Goal: Book appointment/travel/reservation

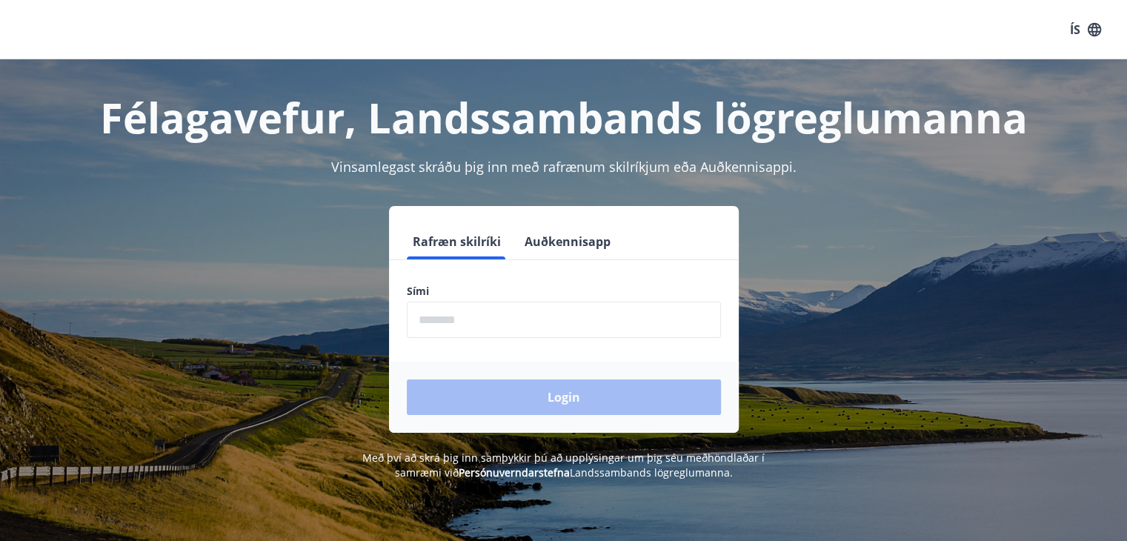
click at [500, 326] on input "phone" at bounding box center [564, 320] width 314 height 36
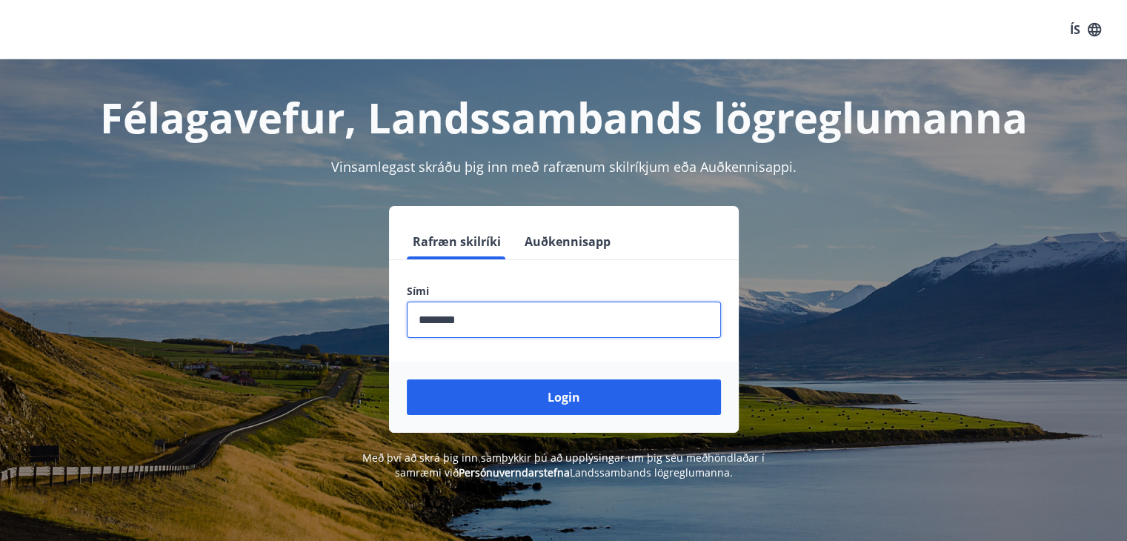
type input "********"
click at [407, 379] on button "Login" at bounding box center [564, 397] width 314 height 36
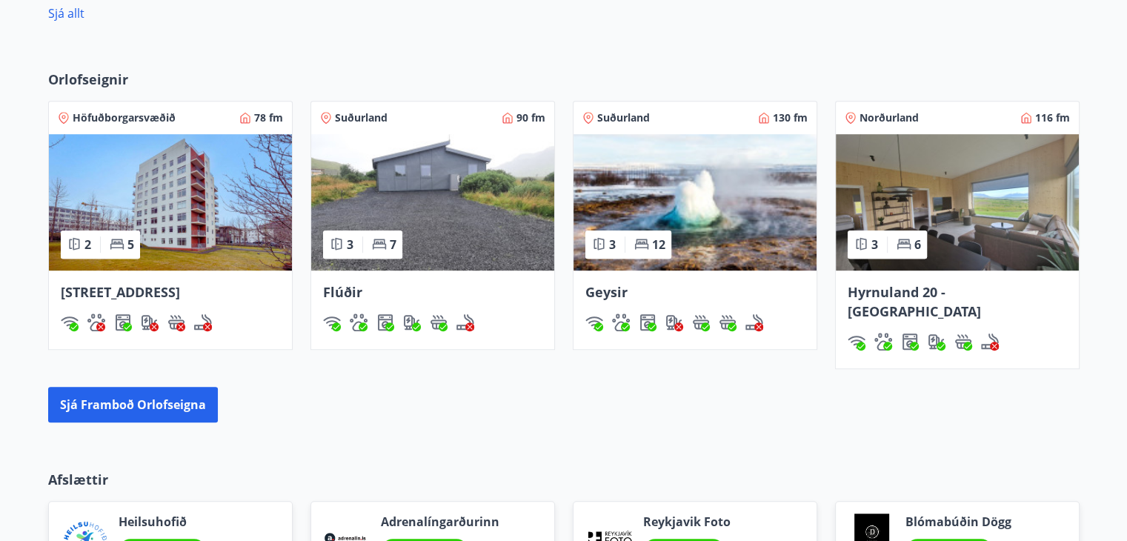
scroll to position [963, 0]
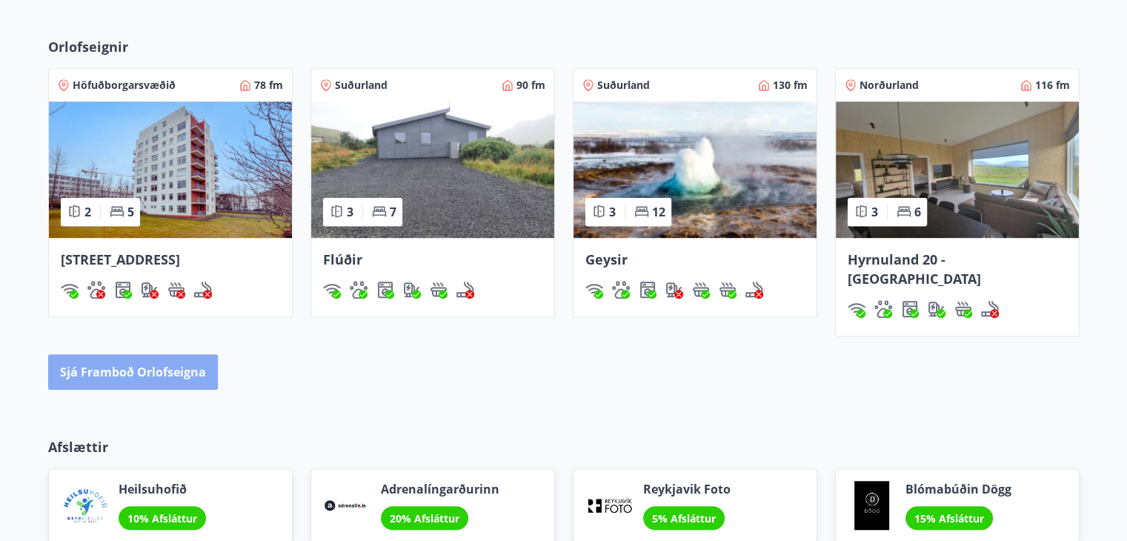
click at [136, 354] on button "Sjá framboð orlofseigna" at bounding box center [133, 372] width 170 height 36
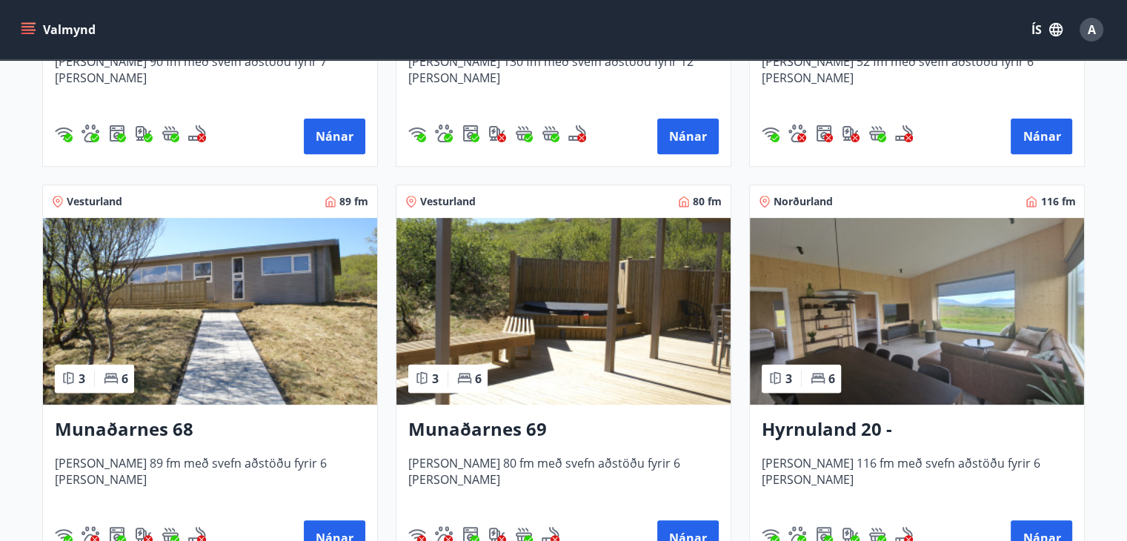
scroll to position [593, 0]
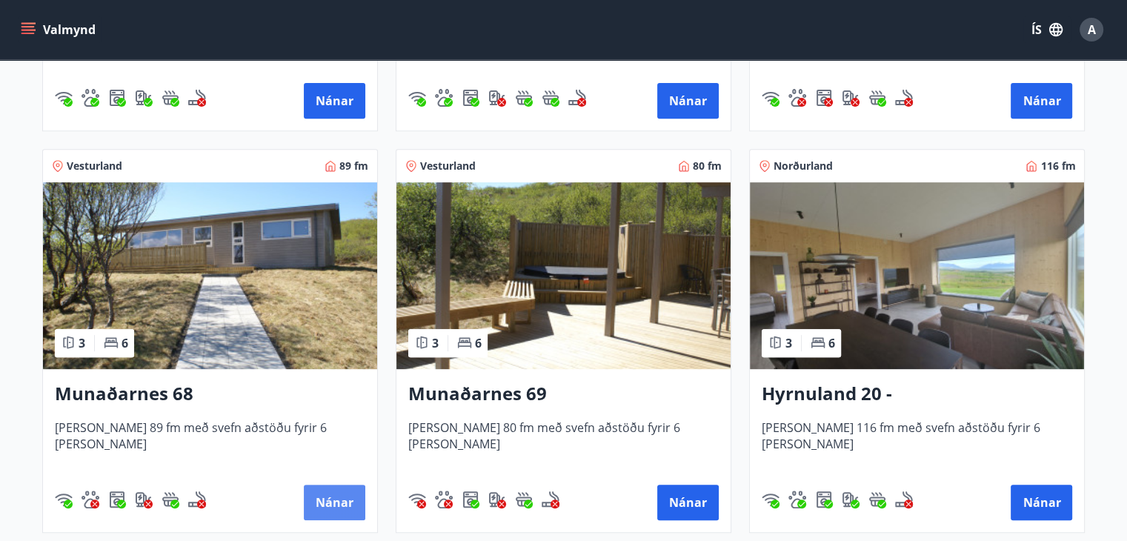
click at [333, 502] on button "Nánar" at bounding box center [335, 503] width 62 height 36
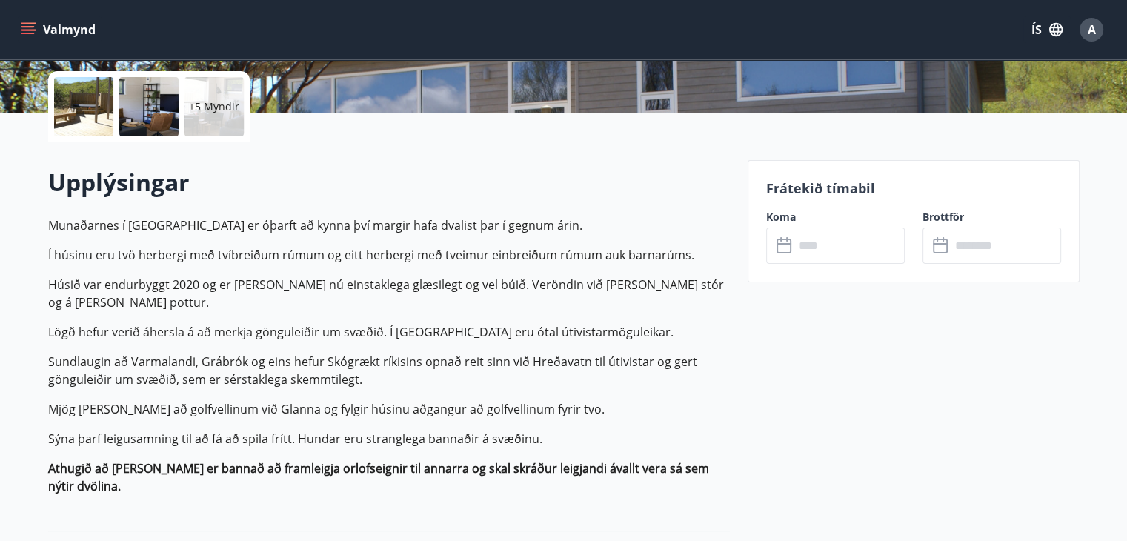
scroll to position [371, 0]
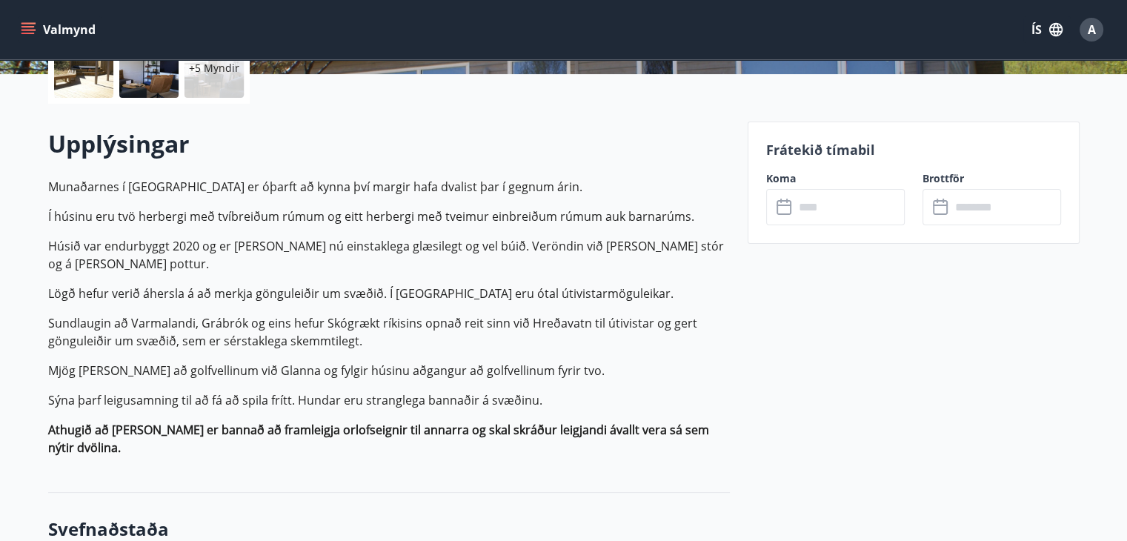
click at [782, 214] on icon at bounding box center [786, 208] width 18 height 18
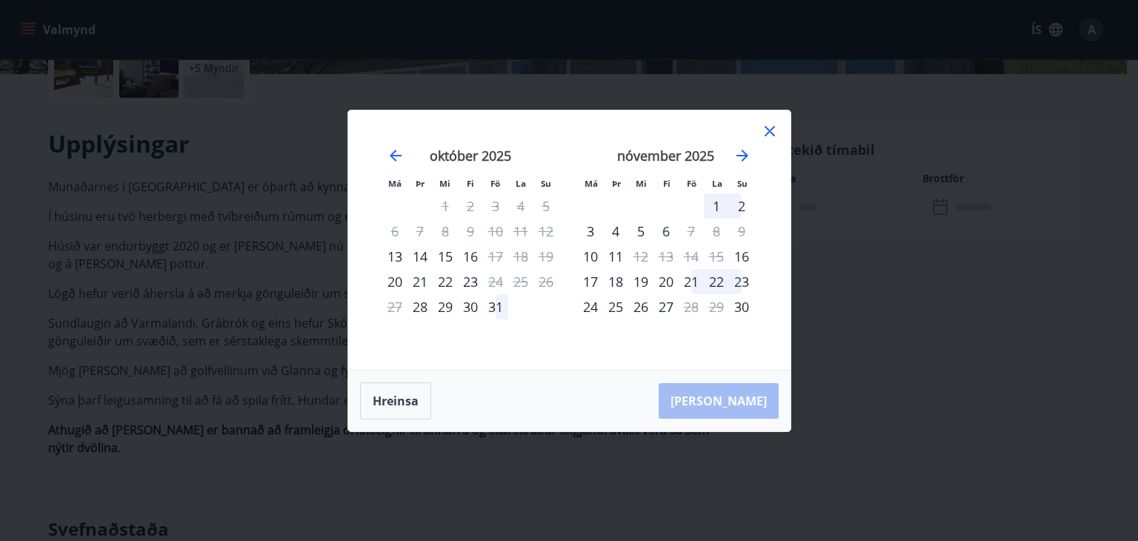
click at [768, 130] on icon at bounding box center [770, 131] width 10 height 10
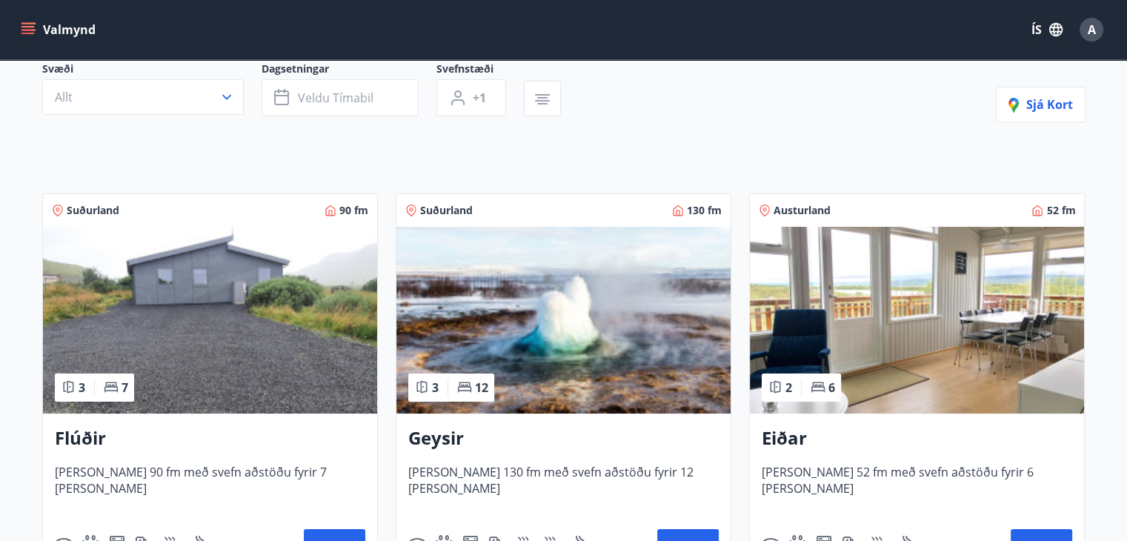
scroll to position [148, 0]
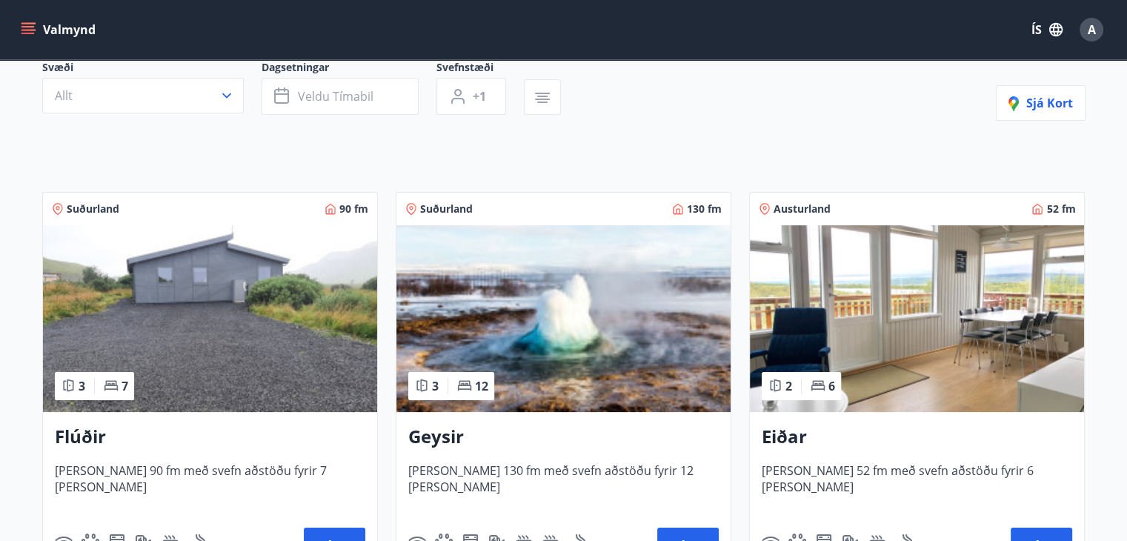
click at [182, 311] on img at bounding box center [210, 318] width 334 height 187
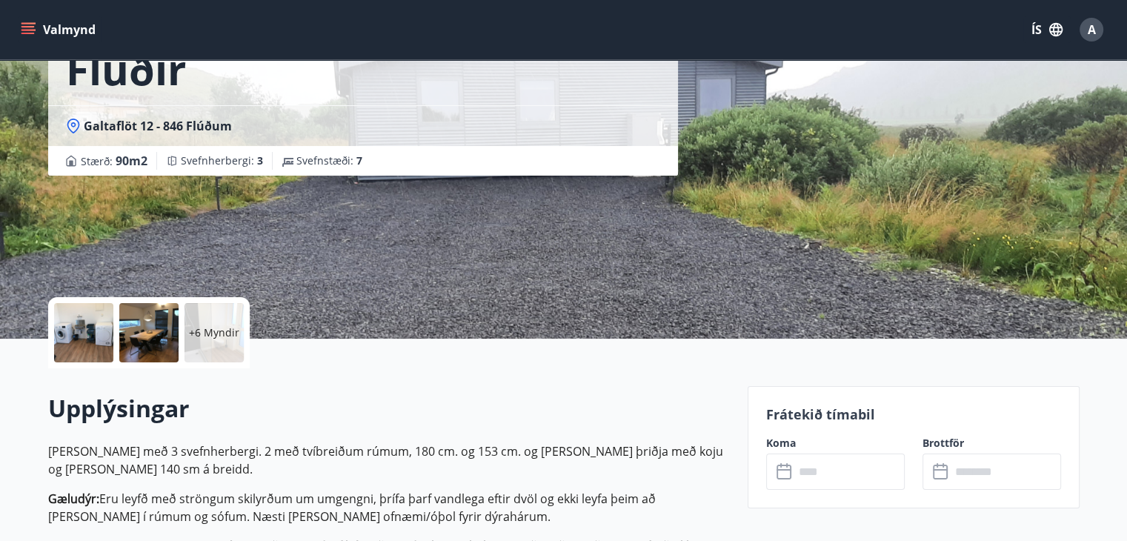
scroll to position [148, 0]
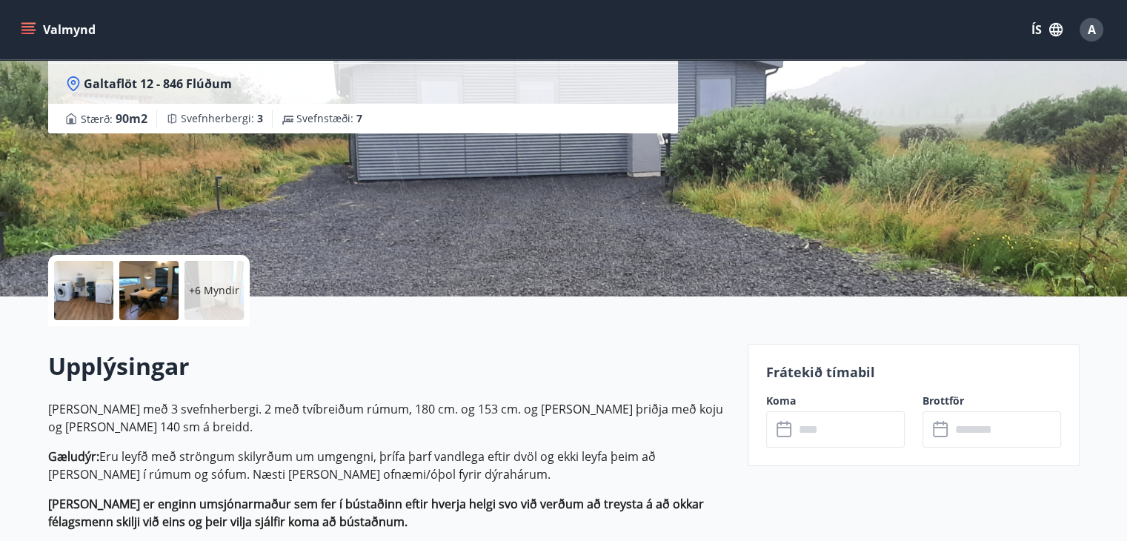
click at [783, 434] on icon at bounding box center [786, 430] width 18 height 18
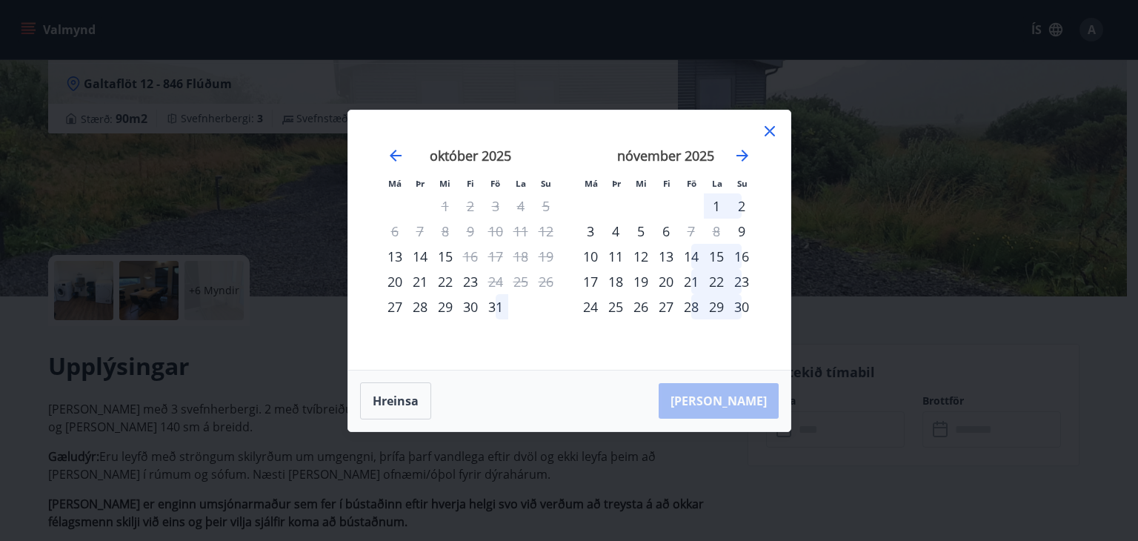
click at [767, 132] on icon at bounding box center [770, 131] width 18 height 18
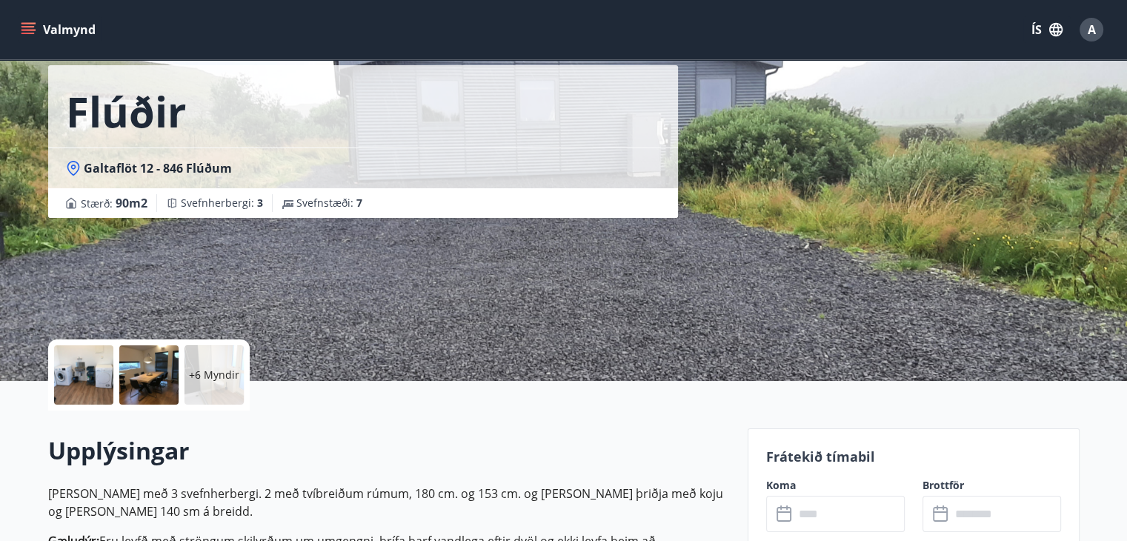
scroll to position [0, 0]
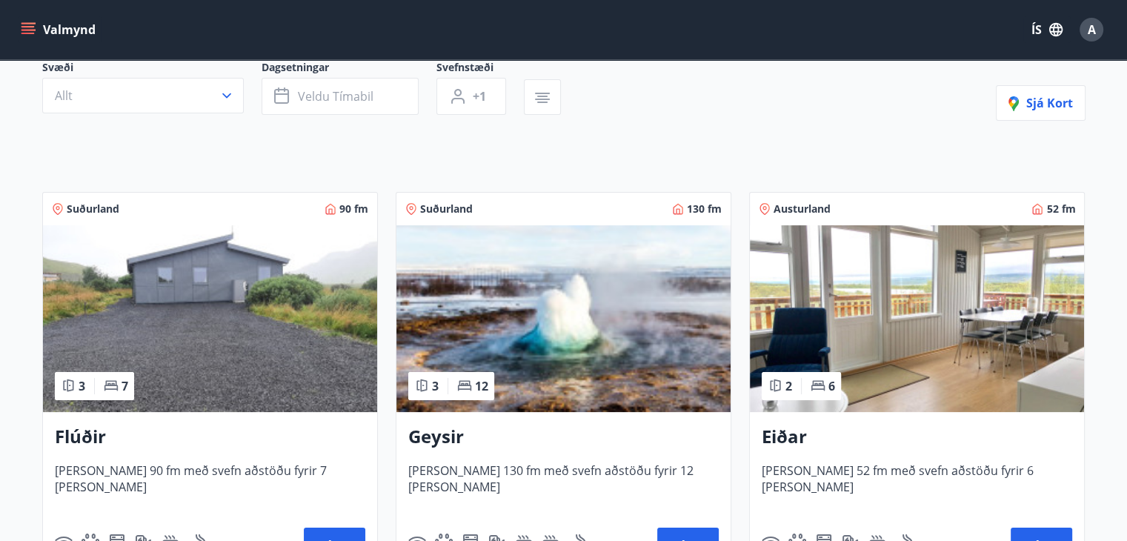
scroll to position [296, 0]
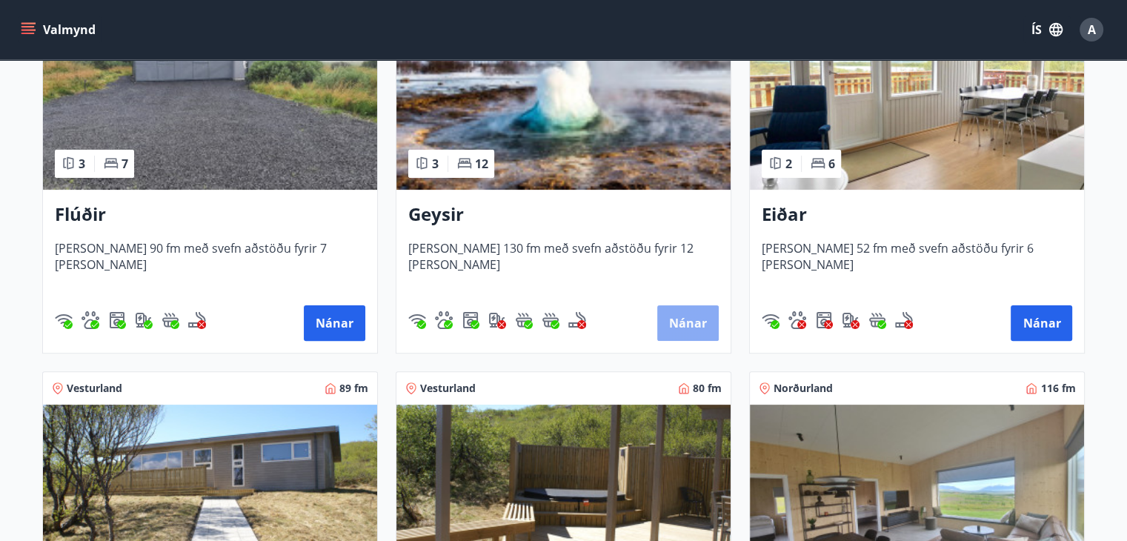
click at [697, 331] on button "Nánar" at bounding box center [688, 323] width 62 height 36
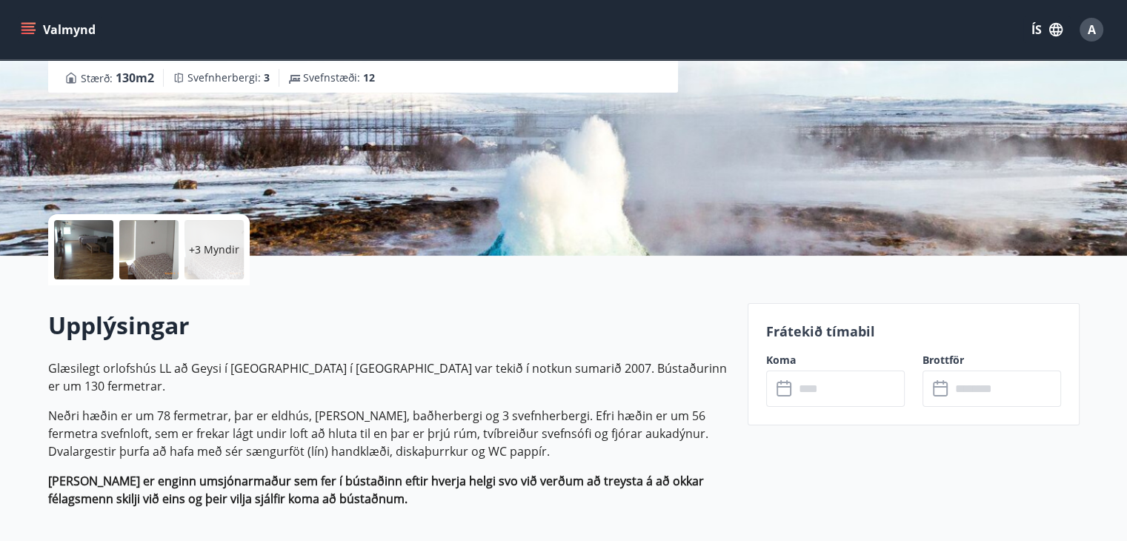
scroll to position [222, 0]
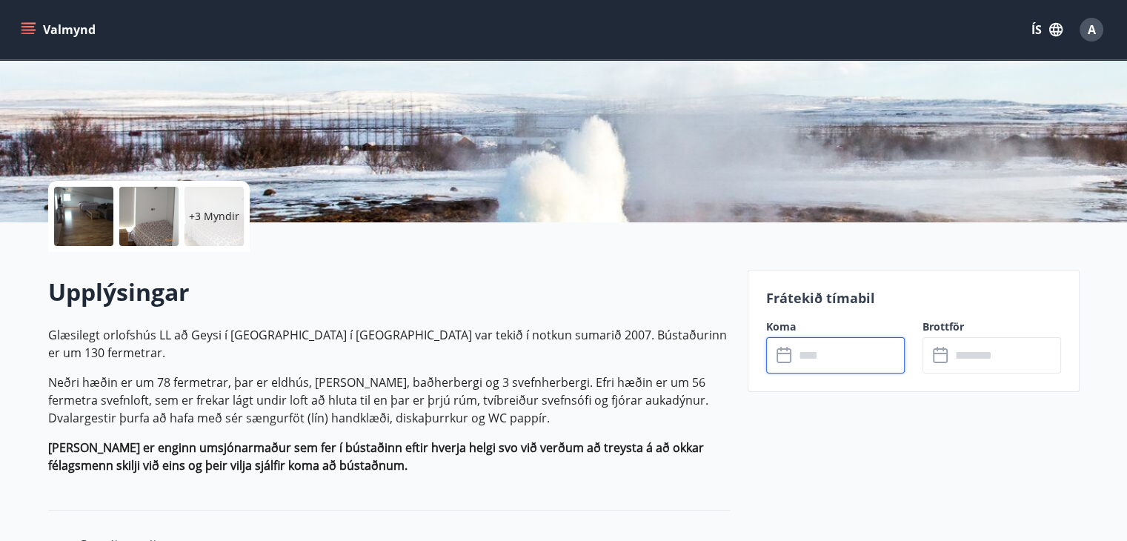
click at [806, 368] on input "text" at bounding box center [849, 355] width 110 height 36
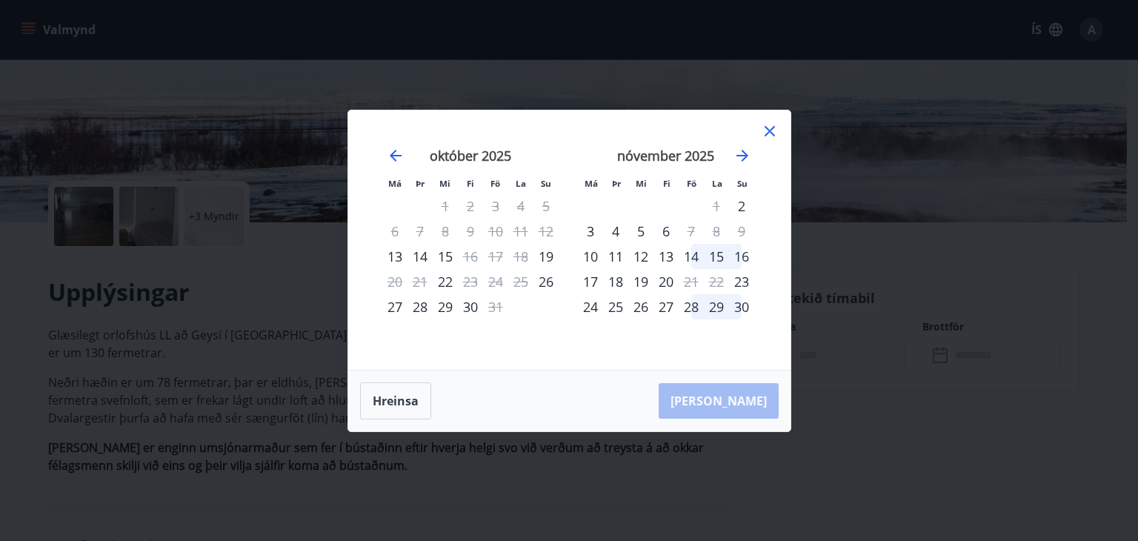
click at [770, 128] on icon at bounding box center [770, 131] width 18 height 18
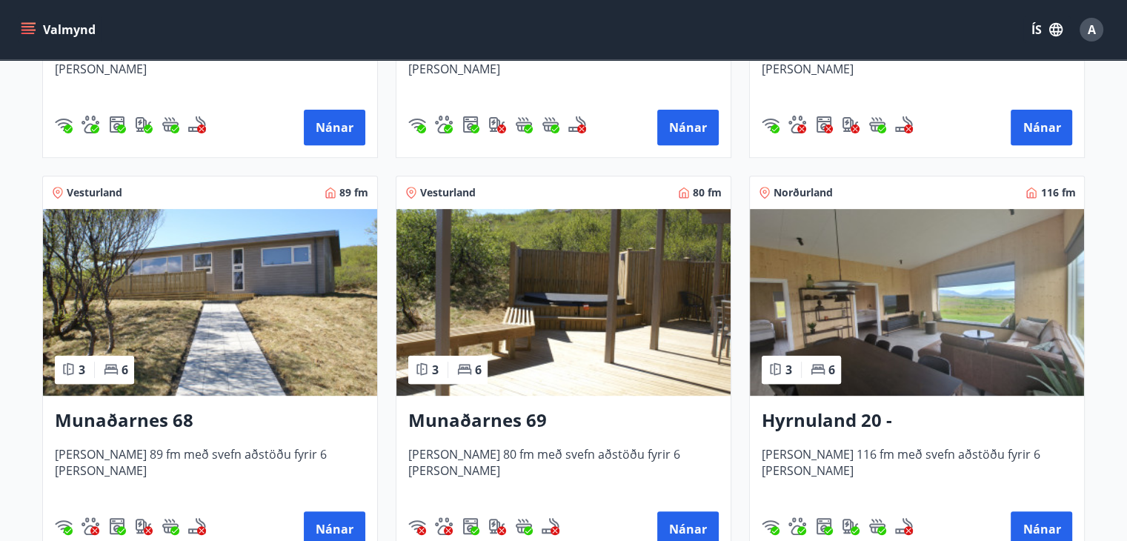
scroll to position [593, 0]
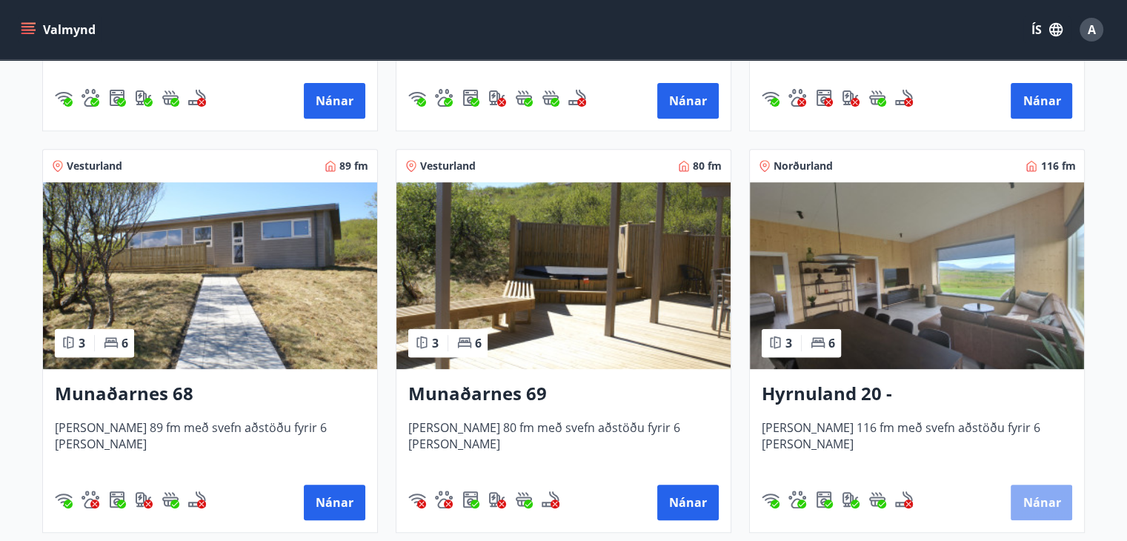
click at [1032, 502] on button "Nánar" at bounding box center [1042, 503] width 62 height 36
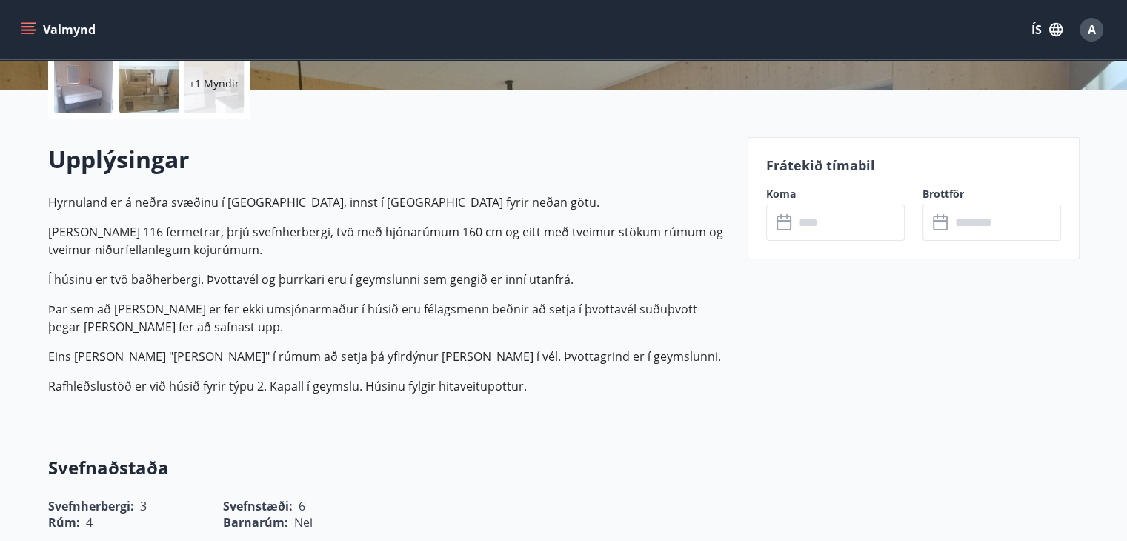
scroll to position [371, 0]
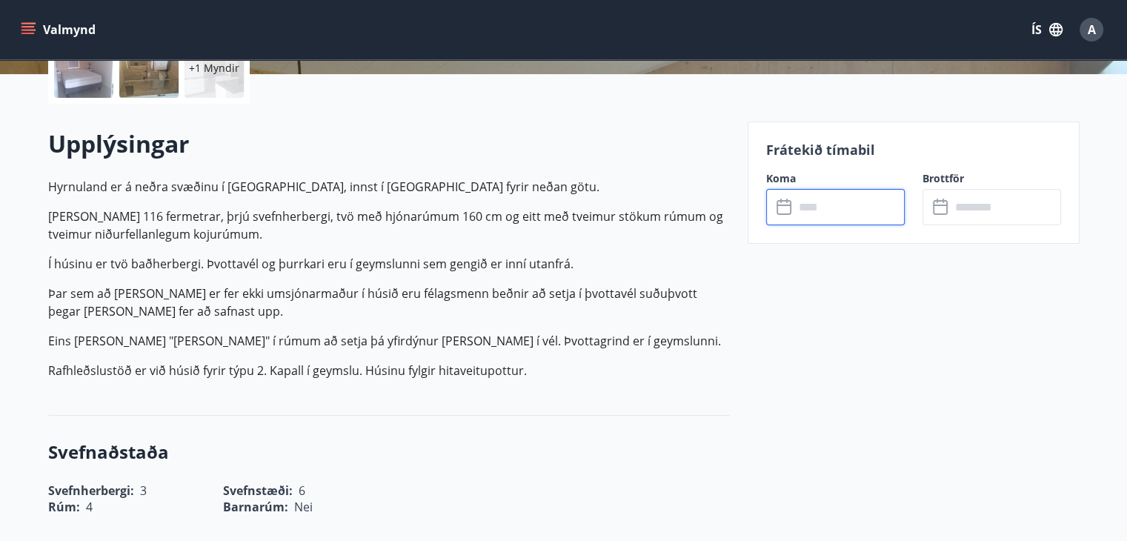
click at [794, 206] on input "text" at bounding box center [849, 207] width 110 height 36
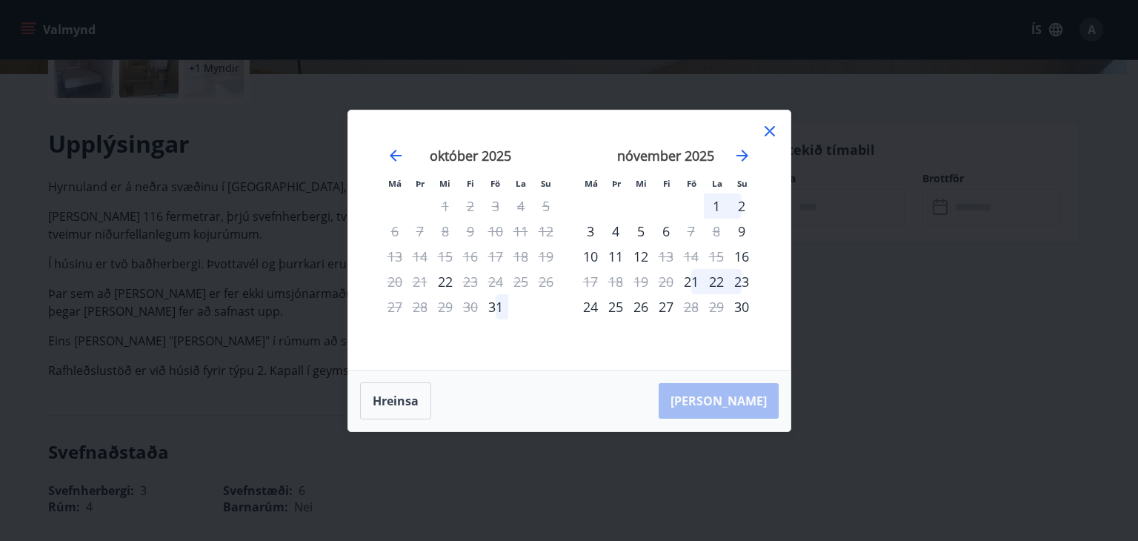
click at [774, 125] on icon at bounding box center [770, 131] width 18 height 18
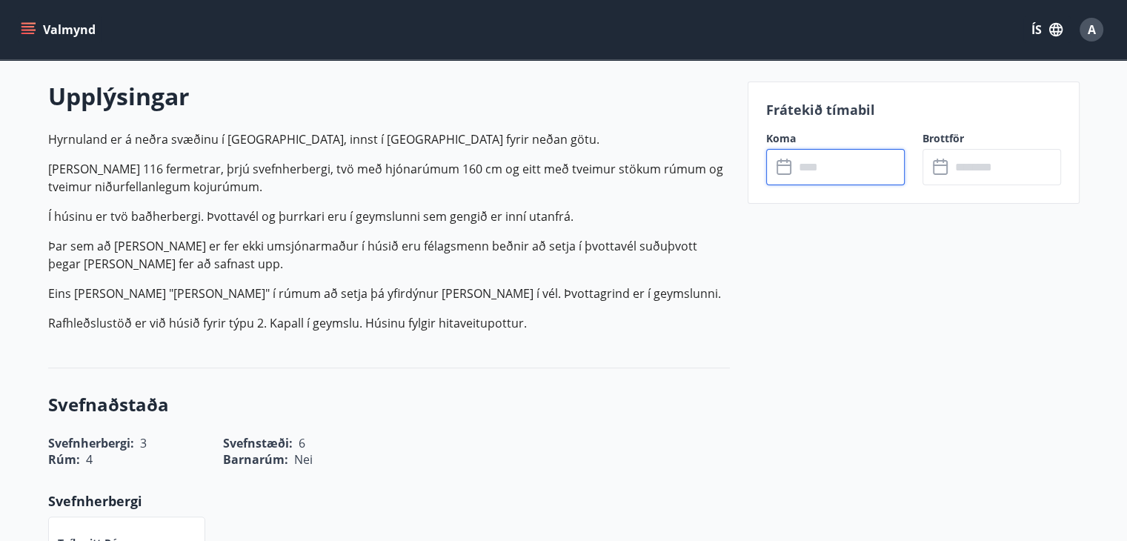
scroll to position [445, 0]
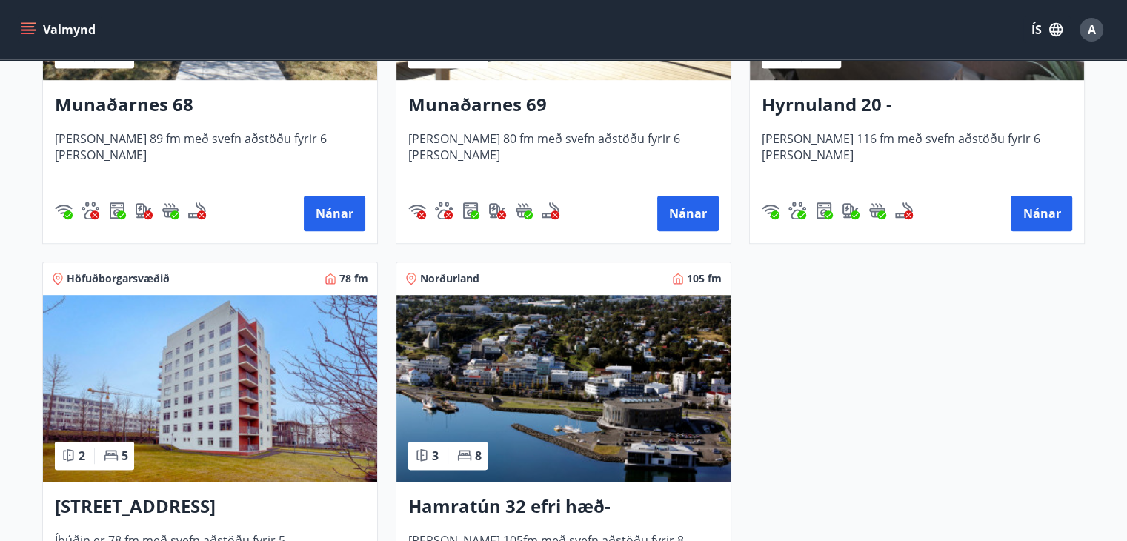
scroll to position [963, 0]
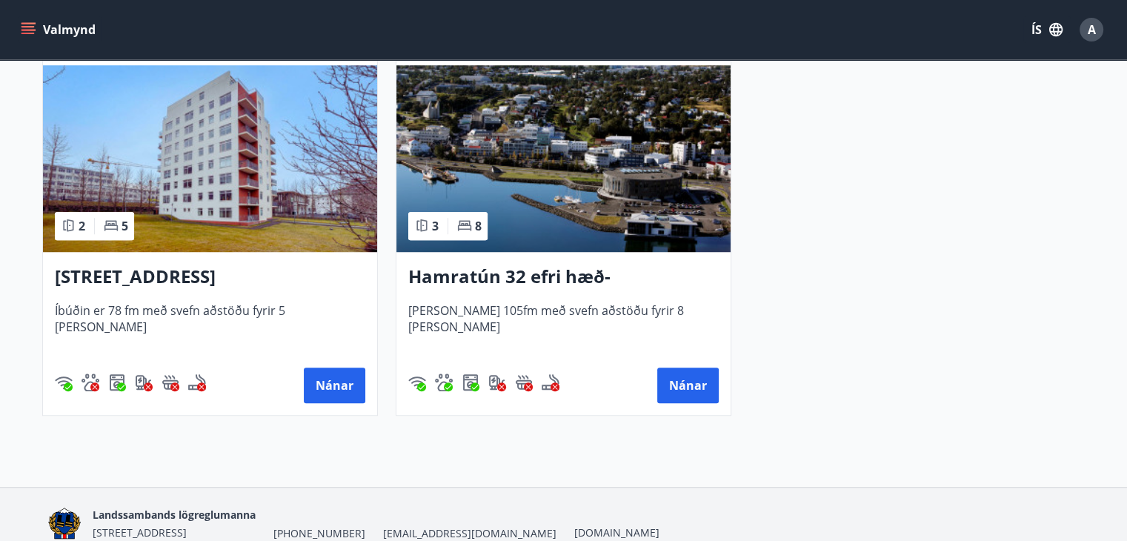
click at [691, 410] on div "Hamratún 32 efri hæð- Akureyri [PERSON_NAME] 105fm með svefn aðstöðu fyrir 8 [P…" at bounding box center [563, 333] width 334 height 163
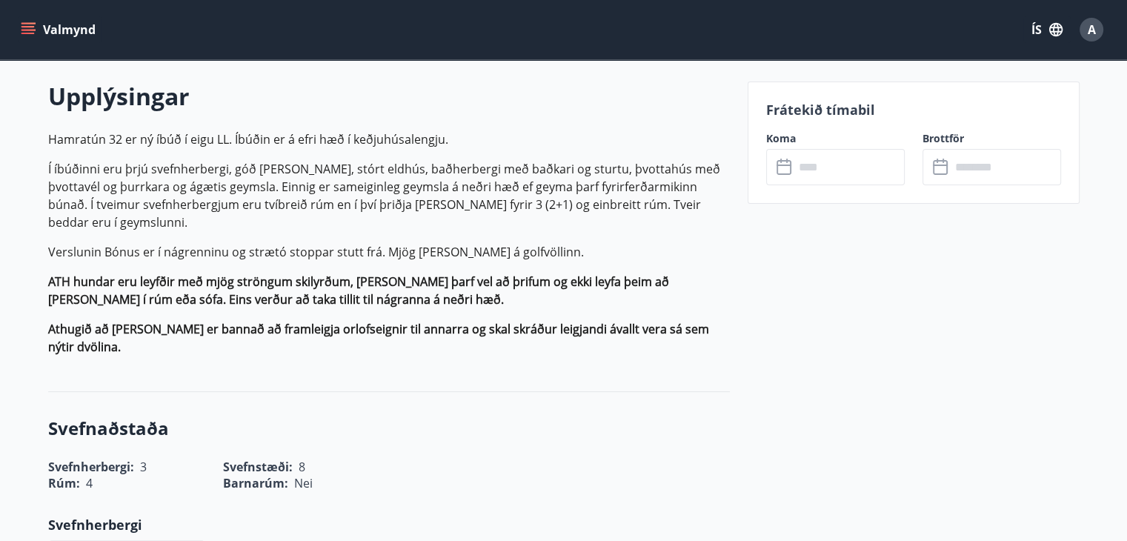
scroll to position [445, 0]
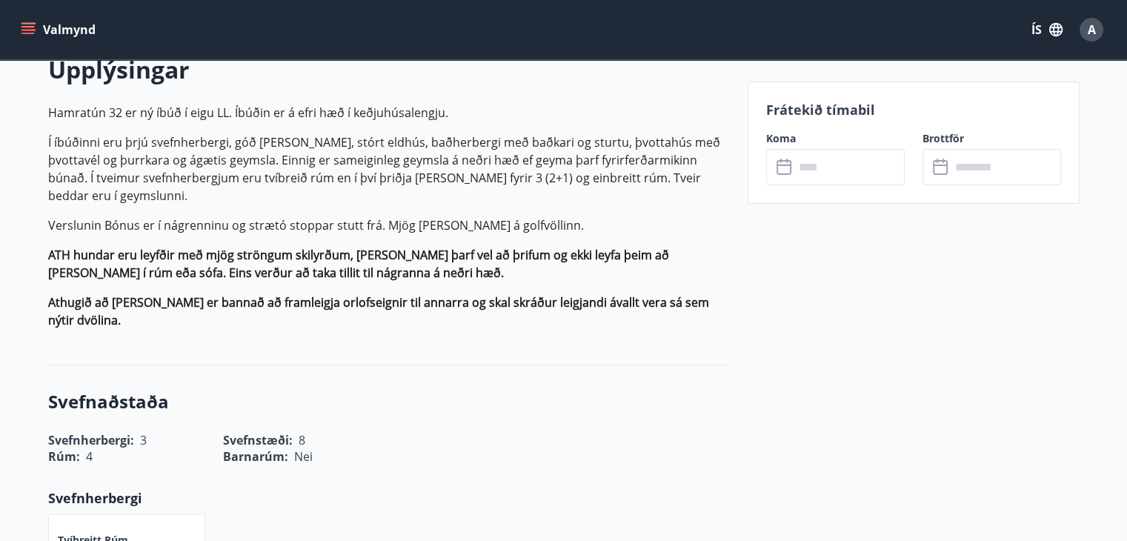
click at [816, 165] on input "text" at bounding box center [849, 167] width 110 height 36
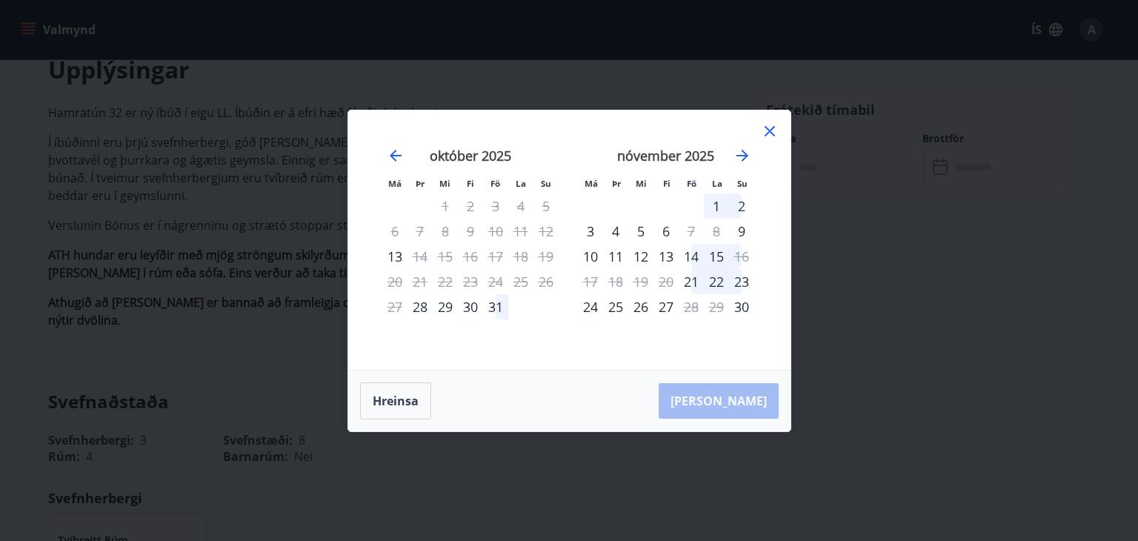
click at [495, 311] on div "31" at bounding box center [495, 306] width 25 height 25
click at [740, 205] on div "2" at bounding box center [741, 205] width 25 height 25
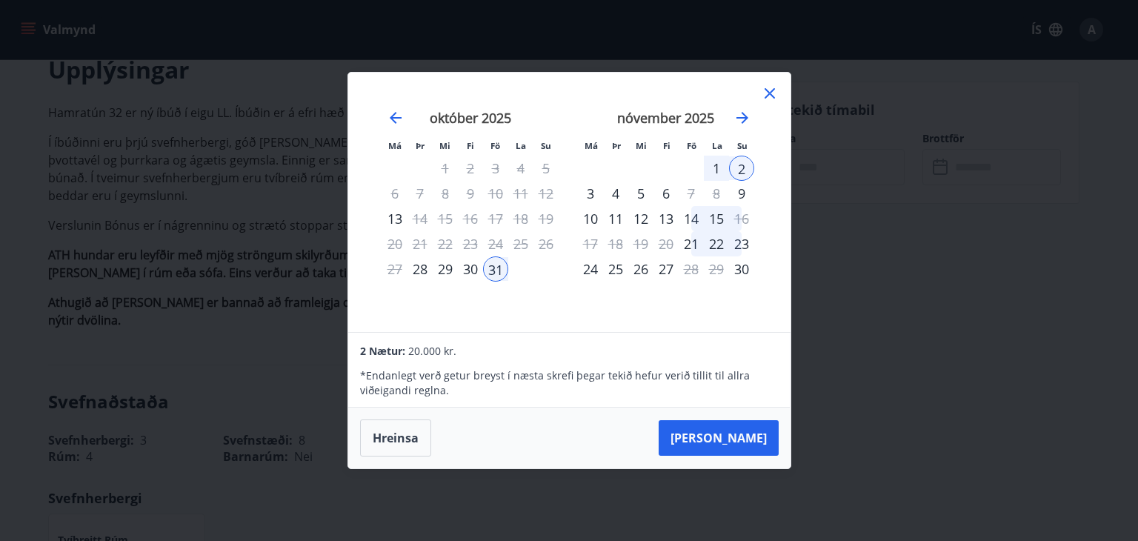
click at [747, 167] on div "2" at bounding box center [741, 168] width 25 height 25
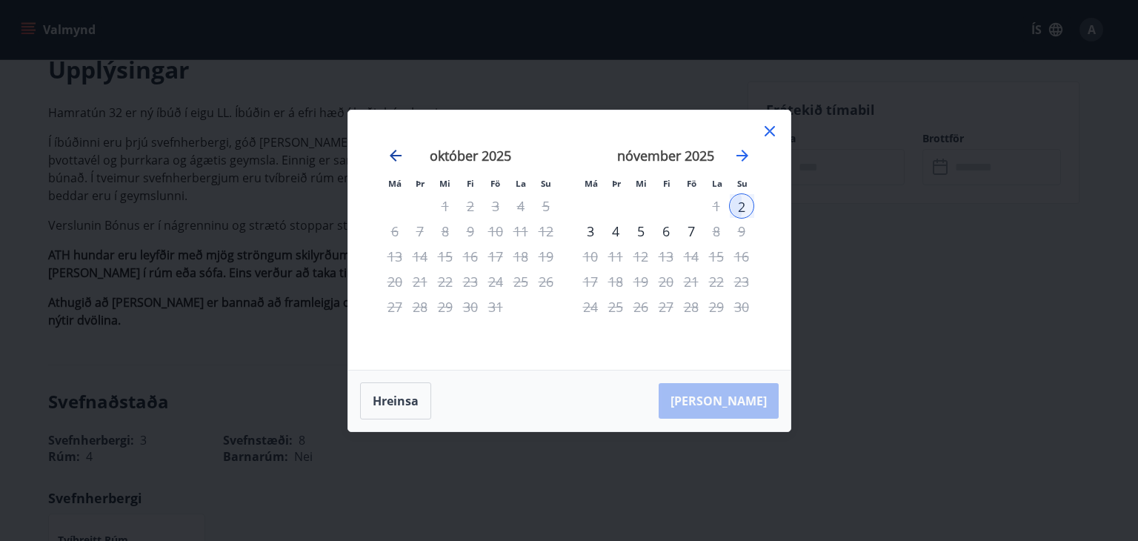
click at [398, 156] on icon "Move backward to switch to the previous month." at bounding box center [396, 156] width 12 height 12
click at [400, 396] on button "Hreinsa" at bounding box center [395, 400] width 71 height 37
click at [735, 158] on icon "Move forward to switch to the next month." at bounding box center [743, 156] width 18 height 18
click at [770, 126] on icon at bounding box center [770, 131] width 18 height 18
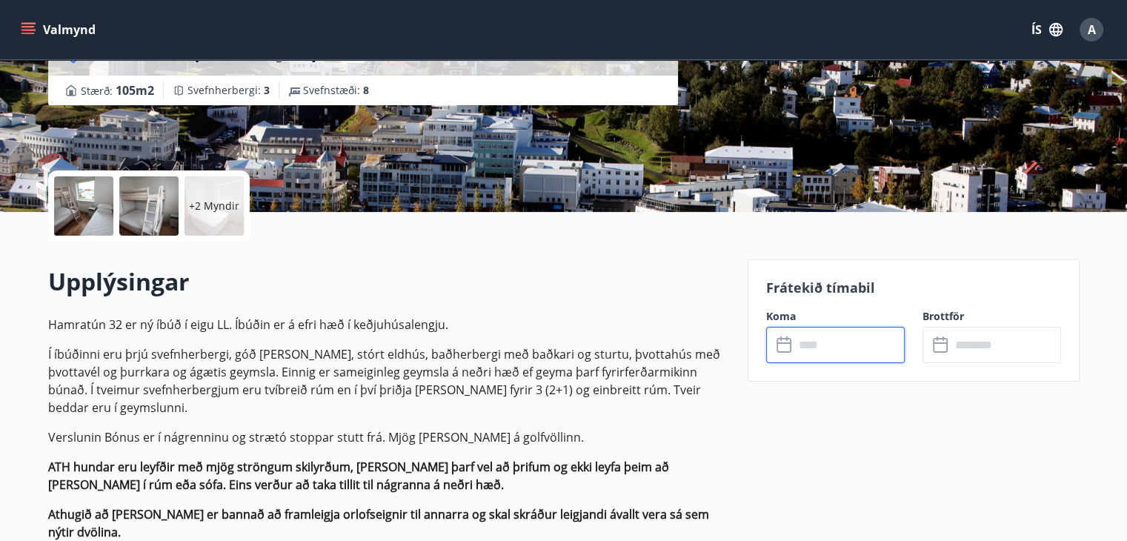
scroll to position [222, 0]
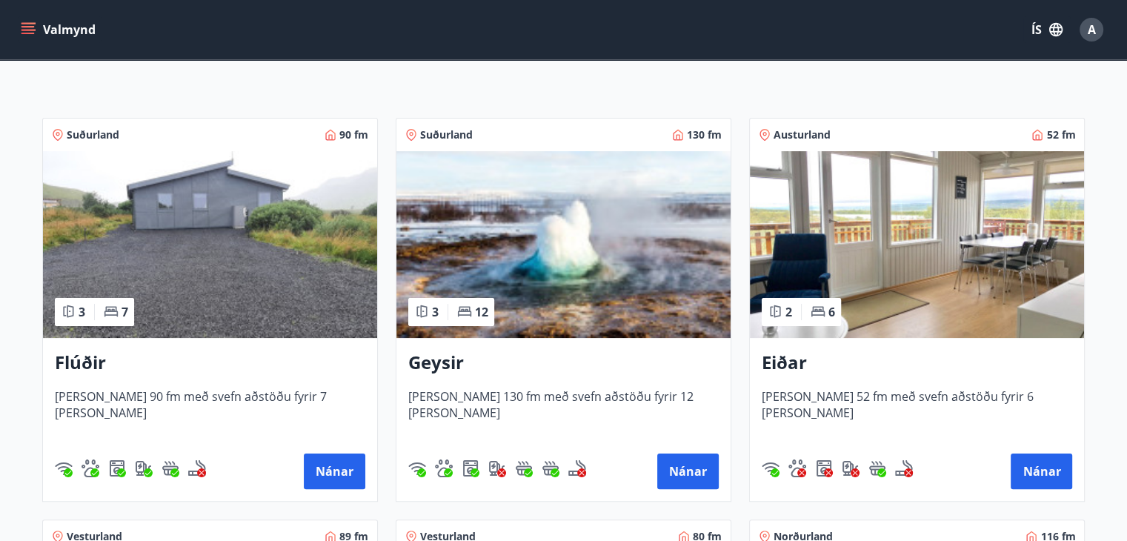
click at [246, 268] on img at bounding box center [210, 244] width 334 height 187
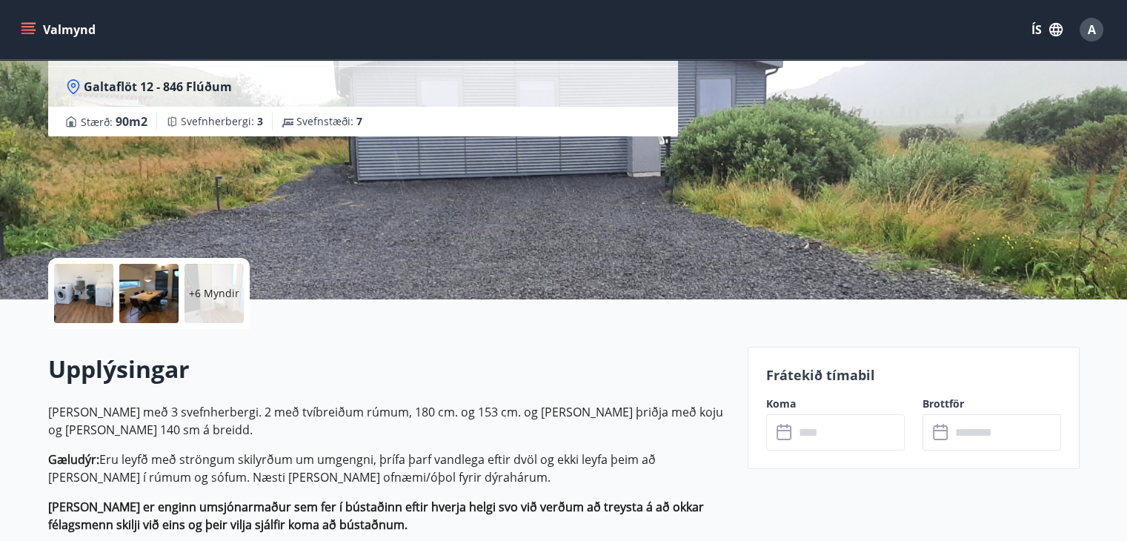
scroll to position [148, 0]
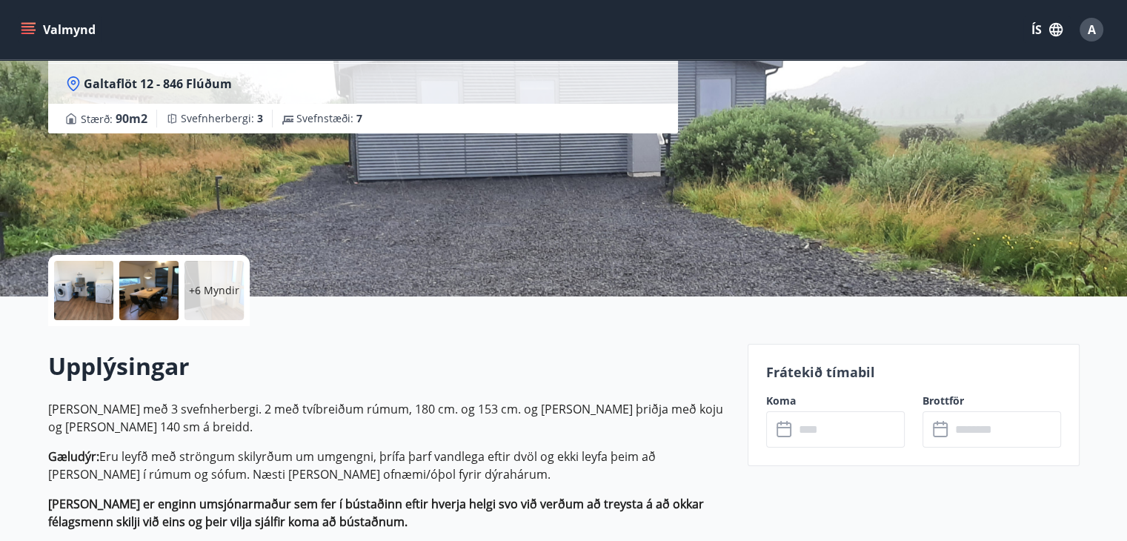
click at [815, 429] on input "text" at bounding box center [849, 429] width 110 height 36
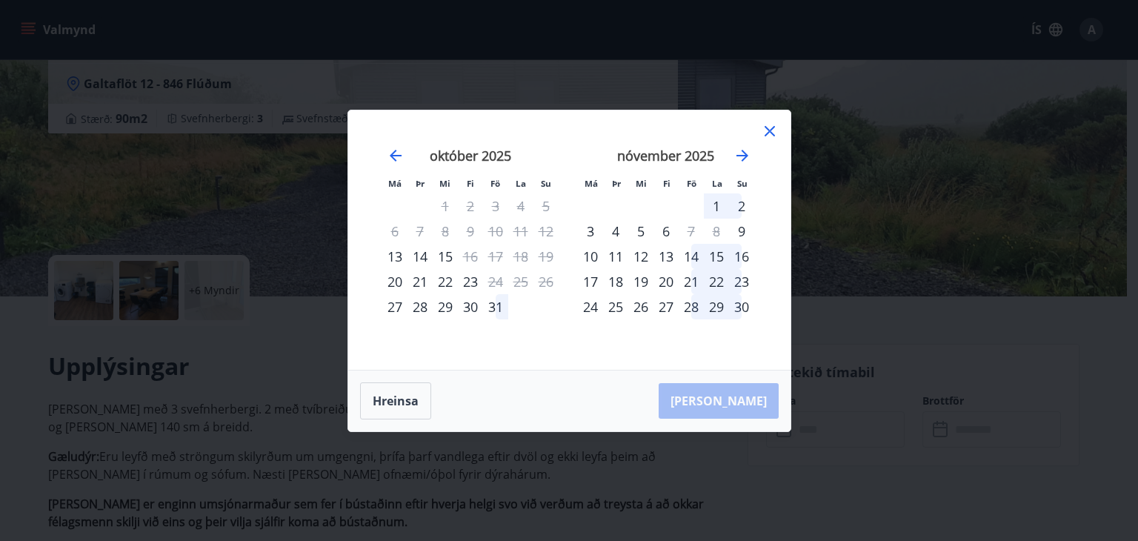
click at [771, 129] on icon at bounding box center [770, 131] width 10 height 10
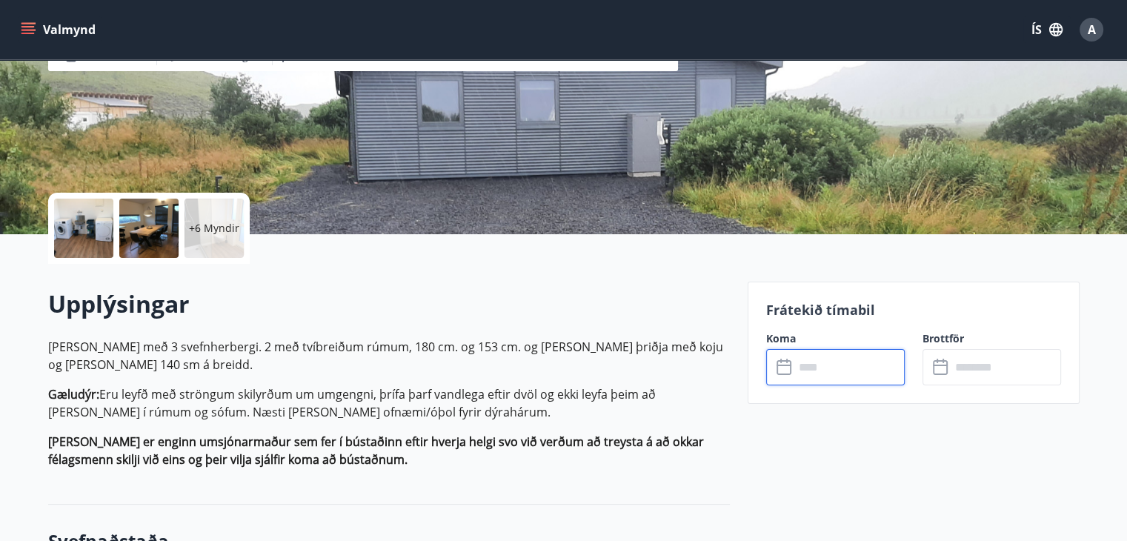
scroll to position [0, 0]
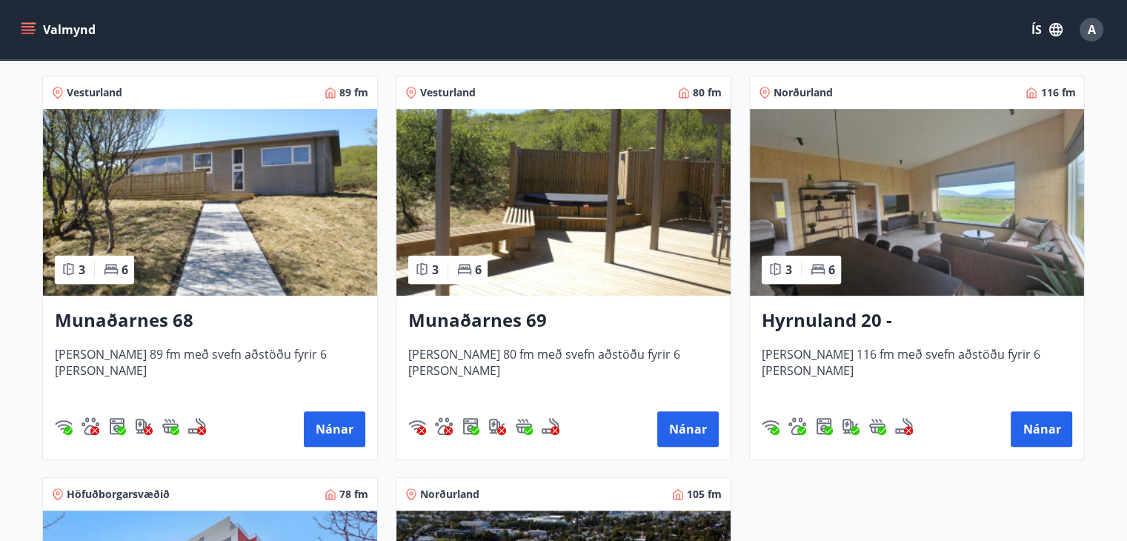
scroll to position [667, 0]
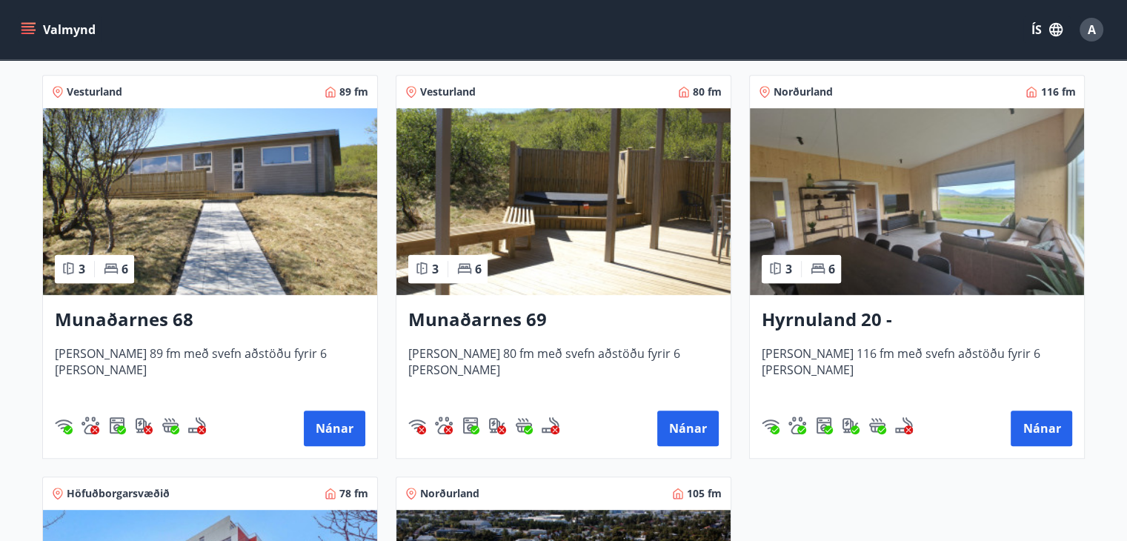
click at [510, 208] on img at bounding box center [563, 201] width 334 height 187
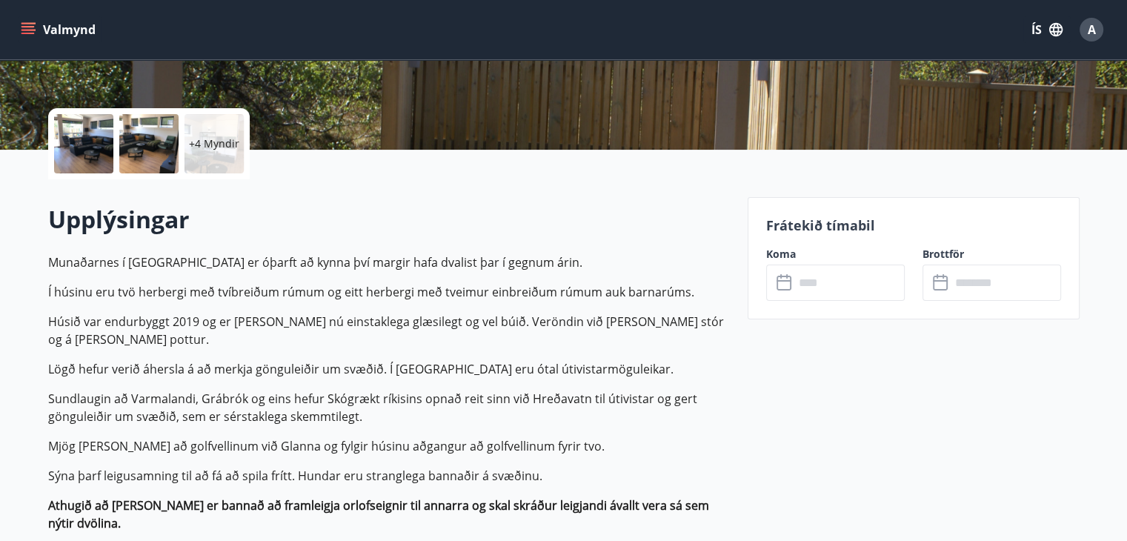
scroll to position [445, 0]
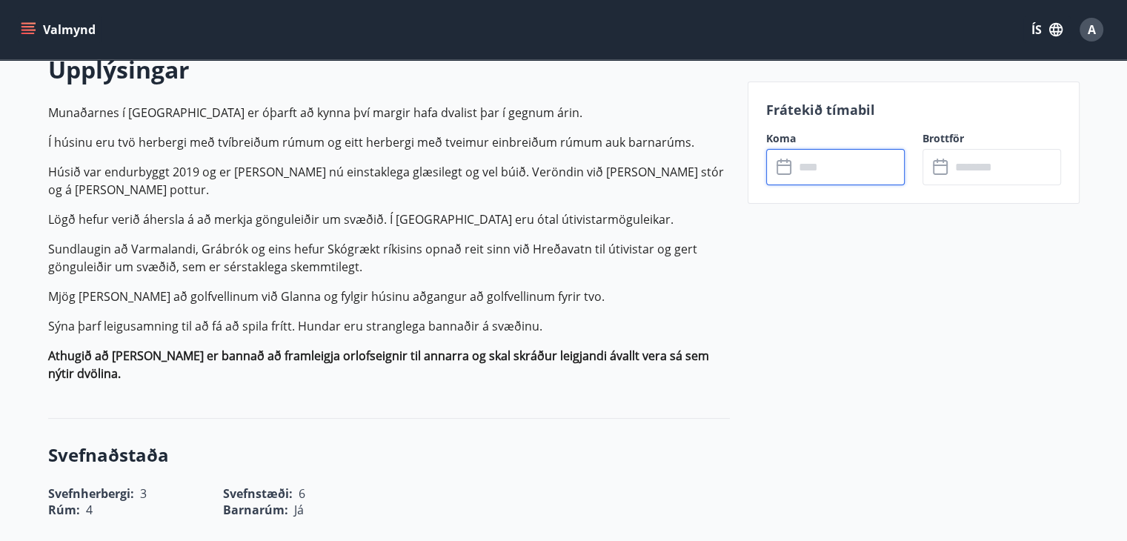
click at [820, 167] on input "text" at bounding box center [849, 167] width 110 height 36
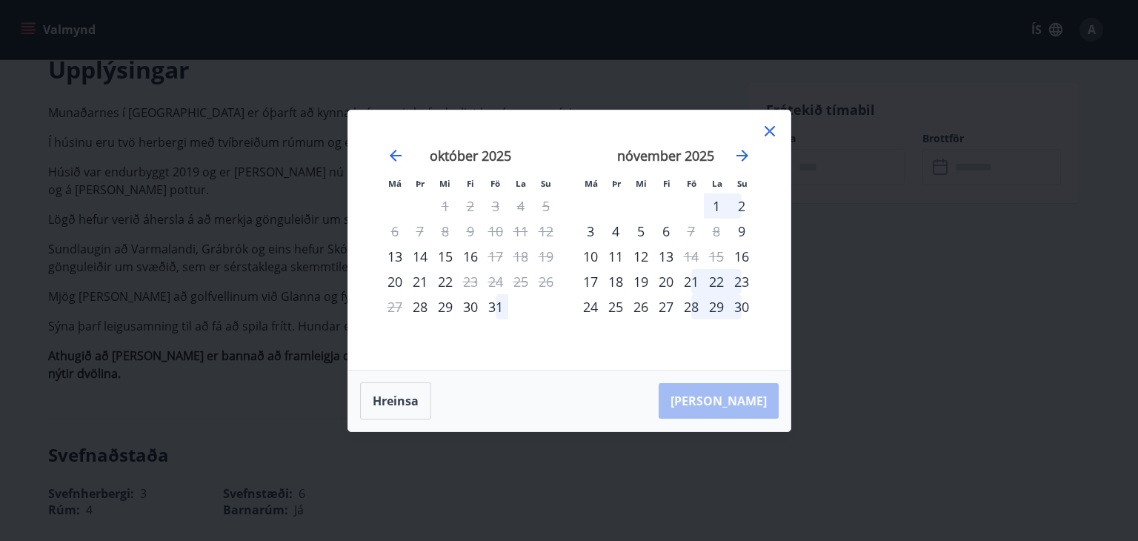
click at [767, 128] on icon at bounding box center [770, 131] width 10 height 10
